Goal: Obtain resource: Download file/media

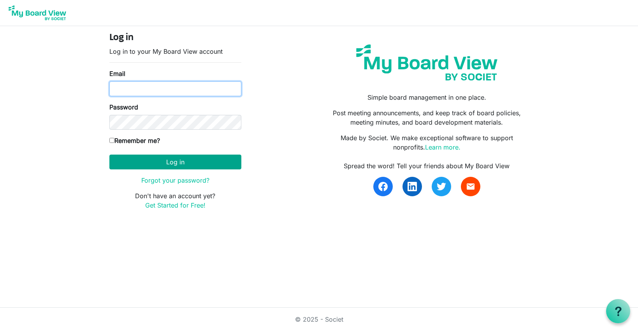
type input "cpulling@namisela.org"
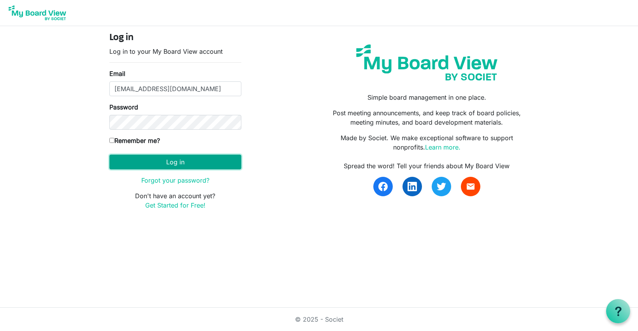
click at [172, 162] on button "Log in" at bounding box center [175, 162] width 132 height 15
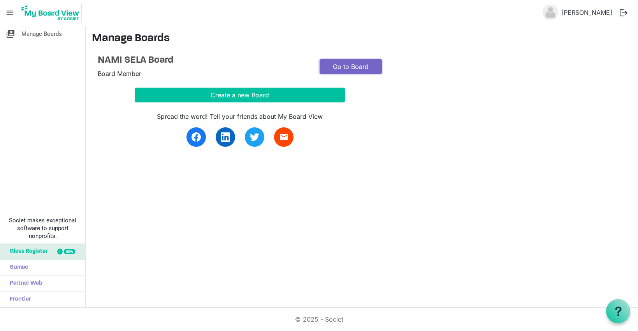
drag, startPoint x: 361, startPoint y: 69, endPoint x: 363, endPoint y: 79, distance: 10.7
click at [361, 69] on link "Go to Board" at bounding box center [351, 66] width 62 height 15
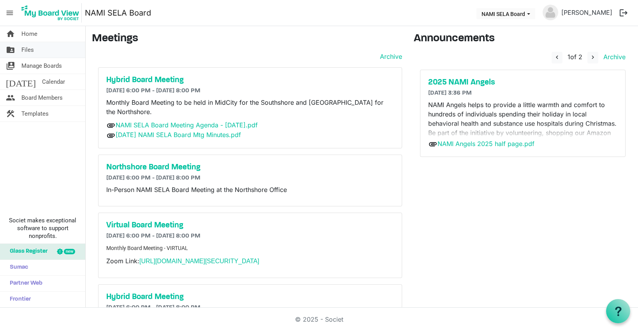
click at [37, 48] on link "folder_shared Files" at bounding box center [42, 50] width 85 height 16
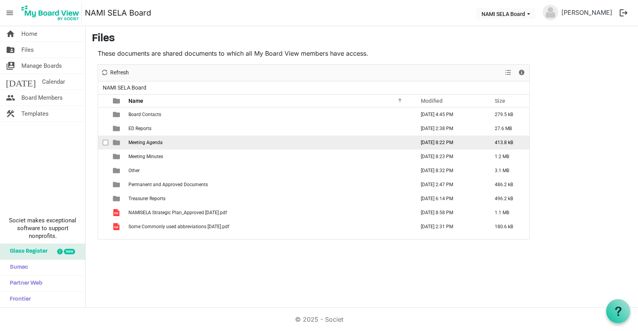
click at [146, 141] on span "Meeting Agenda" at bounding box center [146, 142] width 34 height 5
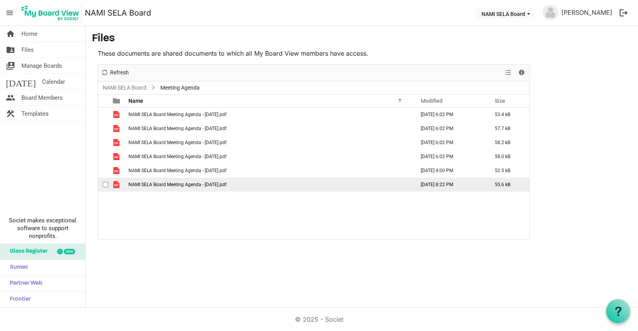
click at [199, 185] on span "NAMI SELA Board Meeting Agenda - 9.15.2025.pdf" at bounding box center [178, 184] width 98 height 5
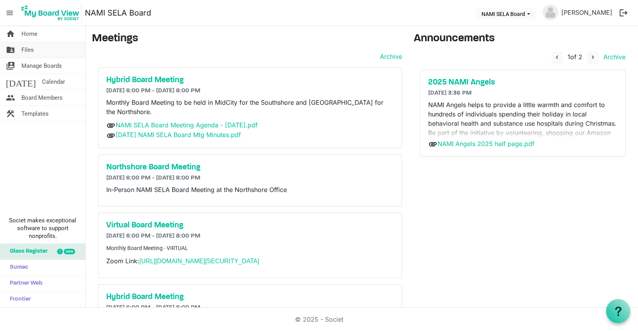
click at [32, 48] on span "Files" at bounding box center [27, 50] width 12 height 16
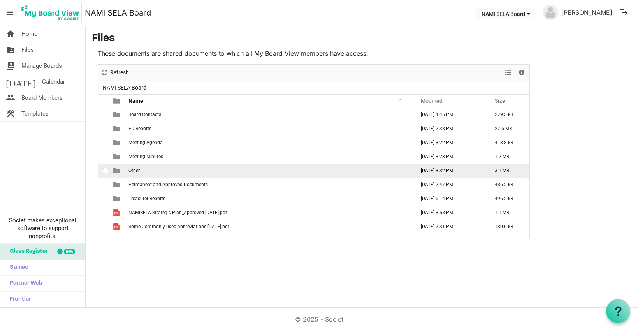
click at [133, 168] on span "Other" at bounding box center [134, 170] width 11 height 5
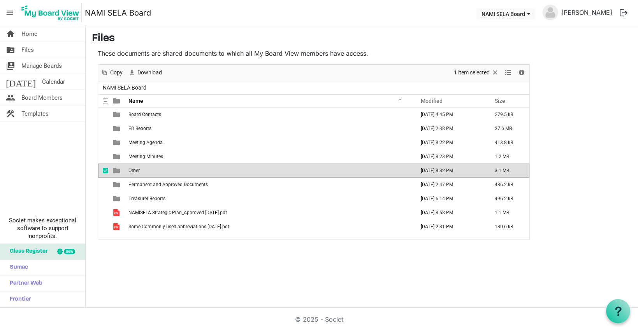
click at [135, 170] on span "Other" at bounding box center [134, 170] width 11 height 5
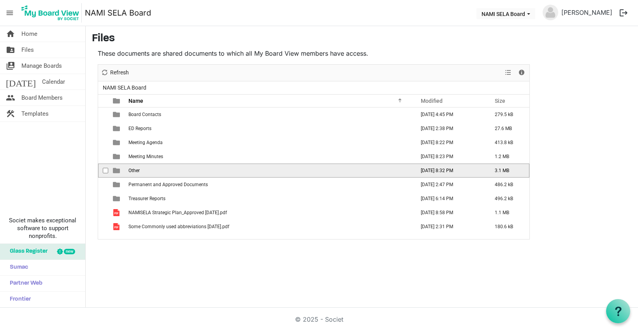
click at [135, 170] on span "Other" at bounding box center [134, 170] width 11 height 5
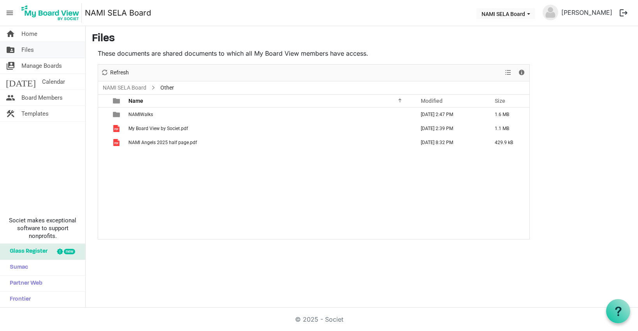
click at [36, 49] on link "folder_shared Files" at bounding box center [42, 50] width 85 height 16
